Goal: Find specific page/section: Find specific page/section

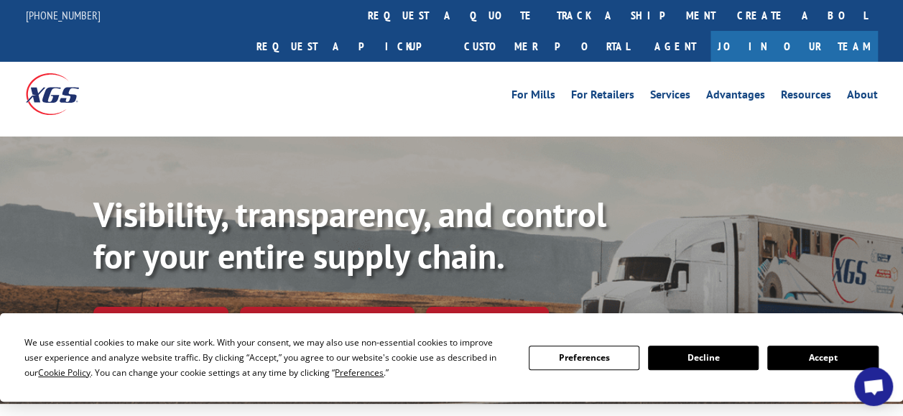
click at [821, 358] on button "Accept" at bounding box center [822, 358] width 111 height 24
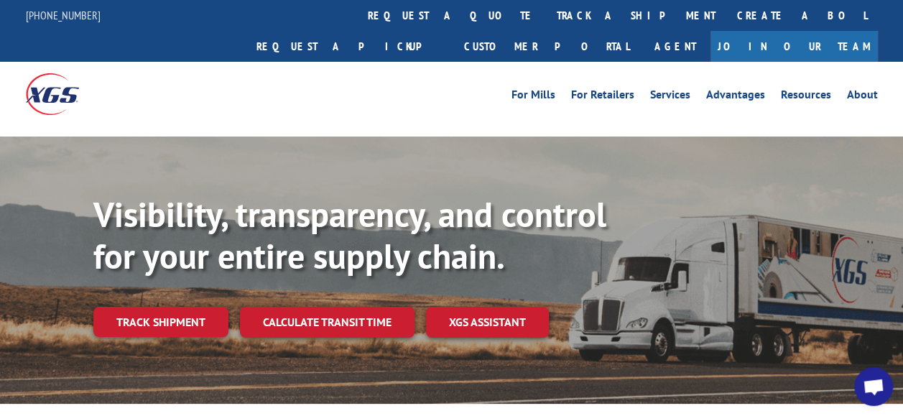
click at [826, 31] on link "Join Our Team" at bounding box center [794, 46] width 167 height 31
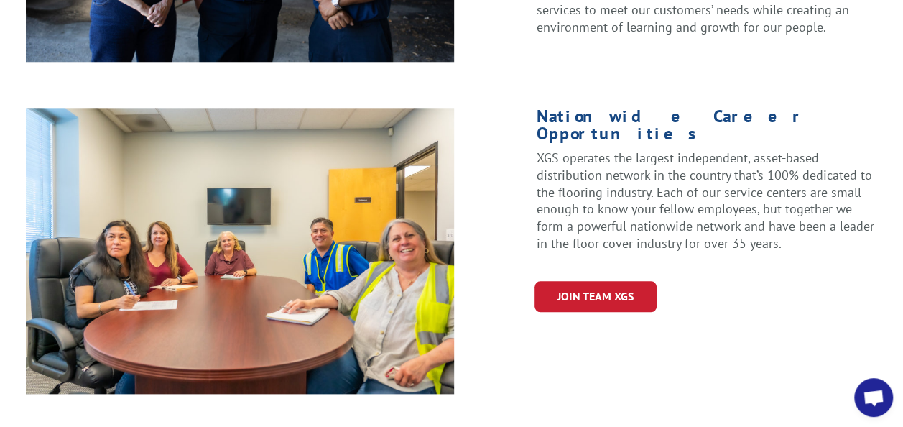
scroll to position [661, 0]
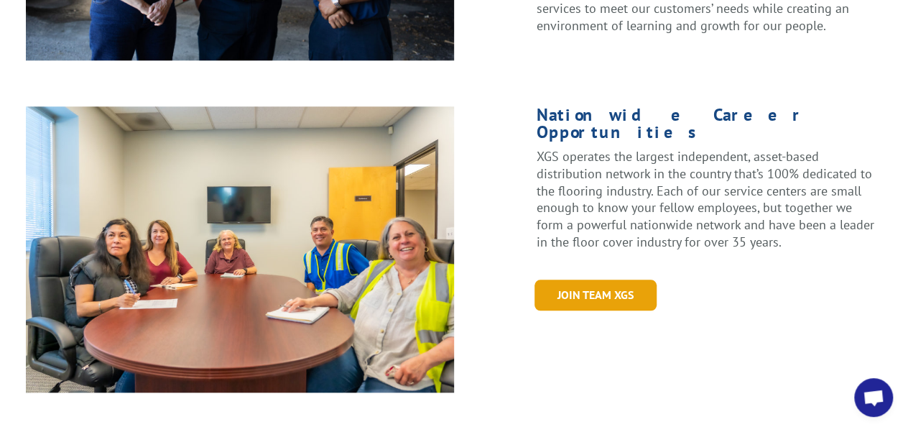
click at [598, 279] on link "Join Team XGS" at bounding box center [596, 294] width 122 height 31
